Goal: Task Accomplishment & Management: Manage account settings

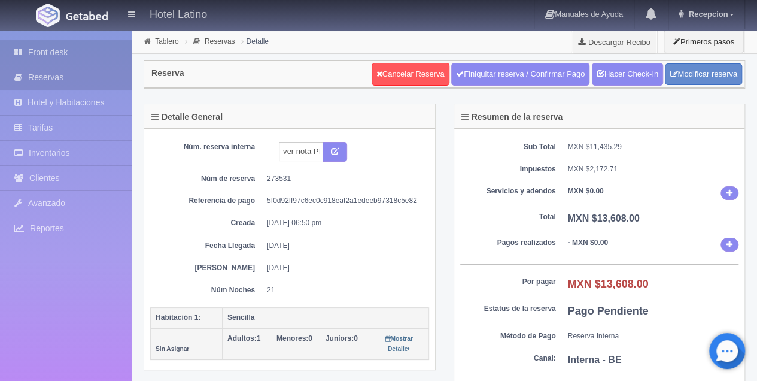
click at [43, 51] on link "Front desk" at bounding box center [66, 52] width 132 height 25
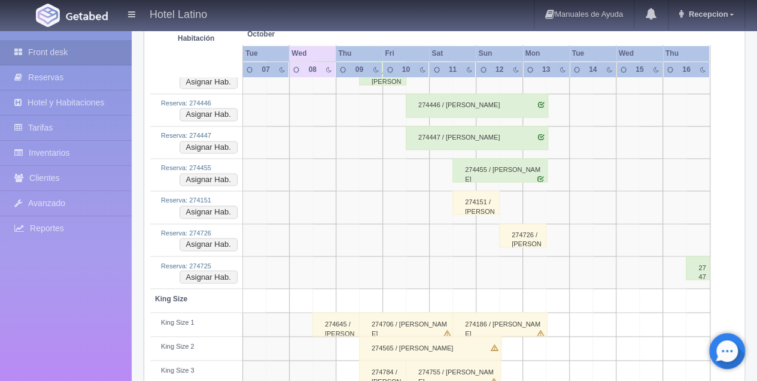
scroll to position [997, 0]
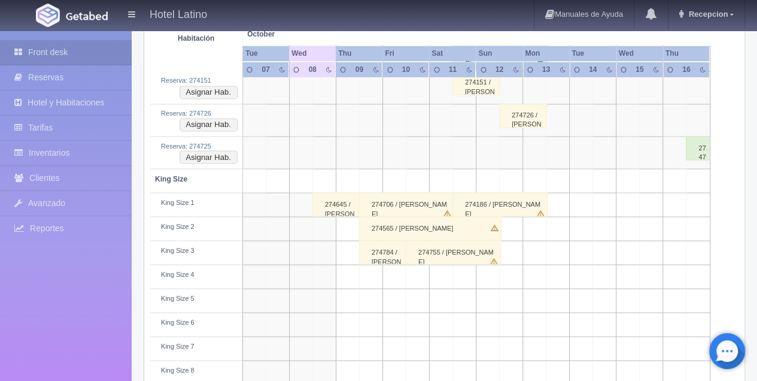
click at [337, 201] on div "274645 / roberto arenas" at bounding box center [336, 204] width 47 height 24
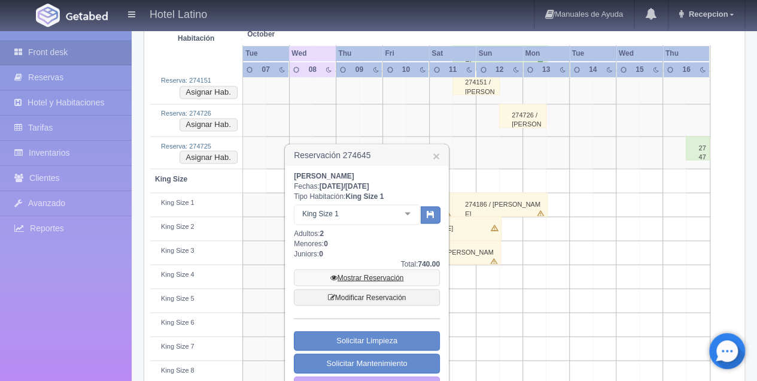
click at [360, 276] on link "Mostrar Reservación" at bounding box center [367, 277] width 146 height 17
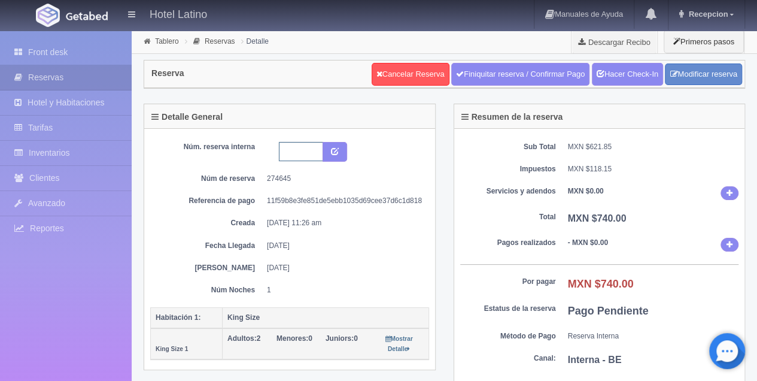
click at [306, 150] on input "text" at bounding box center [301, 151] width 44 height 19
type input "109"
click at [331, 151] on icon "submit" at bounding box center [335, 151] width 8 height 8
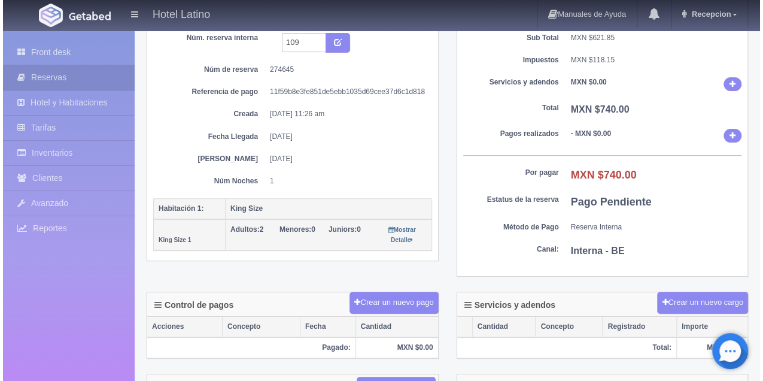
scroll to position [120, 0]
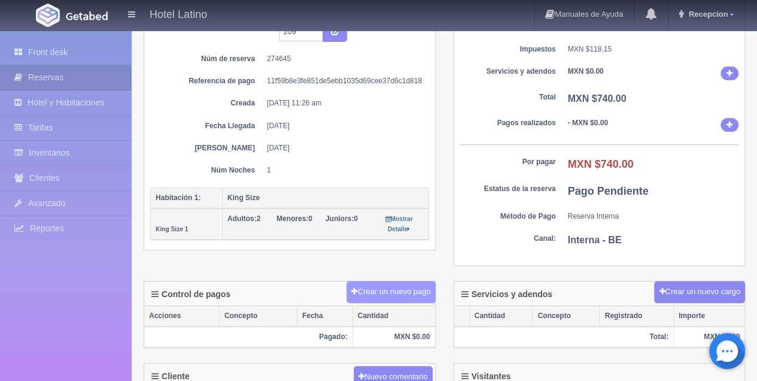
click at [396, 289] on button "Crear un nuevo pago" at bounding box center [391, 292] width 89 height 22
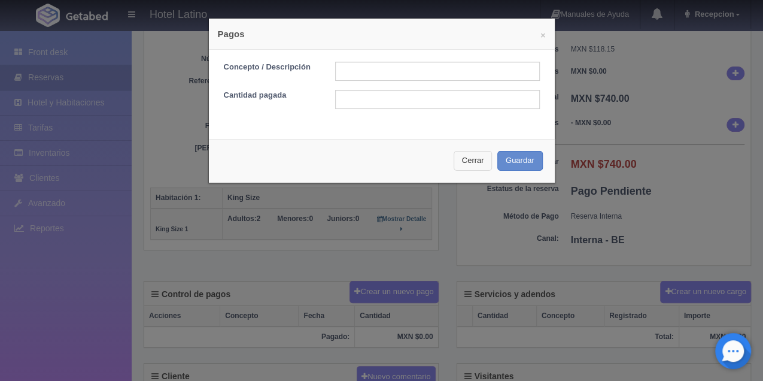
click at [480, 166] on button "Cerrar" at bounding box center [473, 161] width 39 height 20
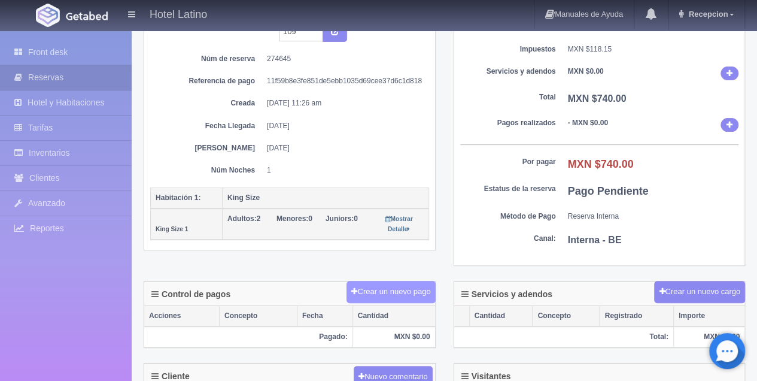
click at [414, 285] on button "Crear un nuevo pago" at bounding box center [391, 292] width 89 height 22
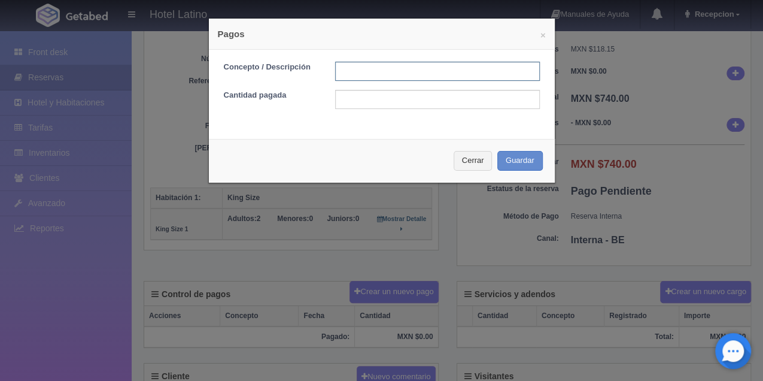
click at [407, 73] on input "text" at bounding box center [437, 71] width 205 height 19
type input "109"
click at [395, 102] on input "text" at bounding box center [437, 99] width 205 height 19
type input "740"
click at [529, 158] on button "Guardar" at bounding box center [521, 161] width 46 height 20
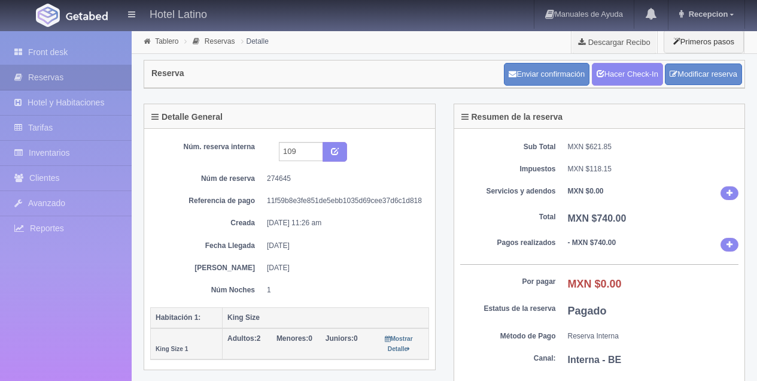
scroll to position [120, 0]
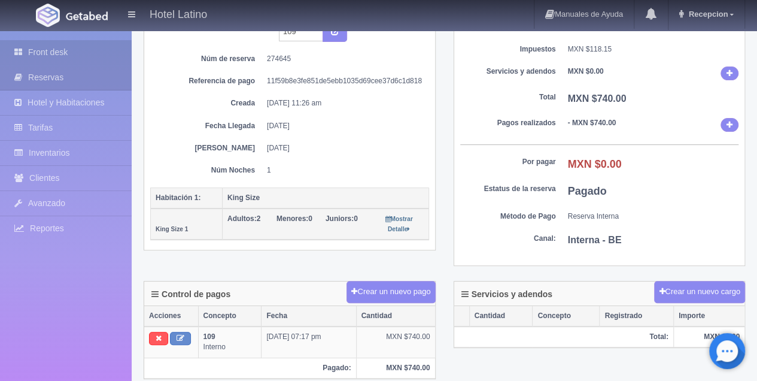
click at [57, 55] on link "Front desk" at bounding box center [66, 52] width 132 height 25
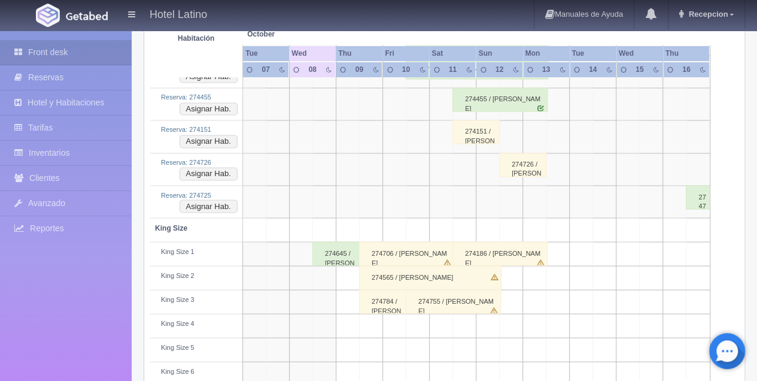
scroll to position [958, 0]
